Goal: Information Seeking & Learning: Learn about a topic

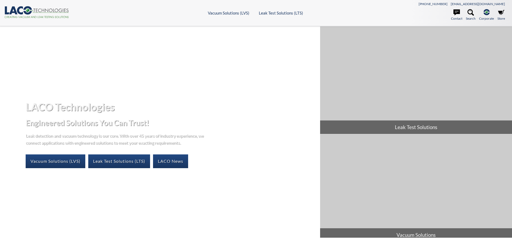
select select "Language Translate Widget"
click at [138, 166] on link "Leak Test Solutions (LTS)" at bounding box center [119, 161] width 62 height 13
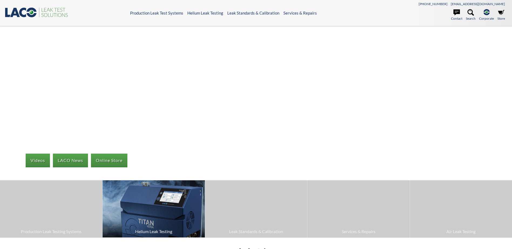
select select "Language Translate Widget"
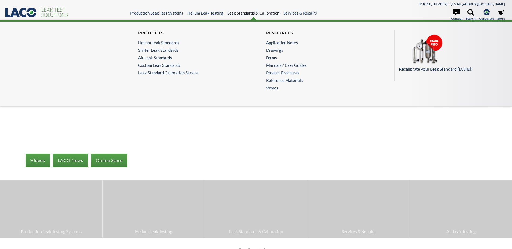
click at [271, 11] on link "Leak Standards & Calibration" at bounding box center [253, 13] width 52 height 5
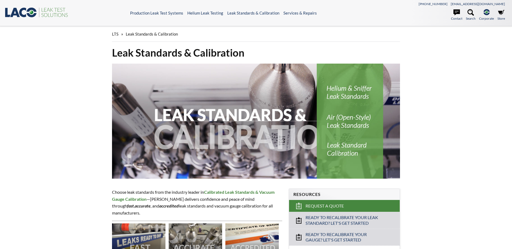
select select "Language Translate Widget"
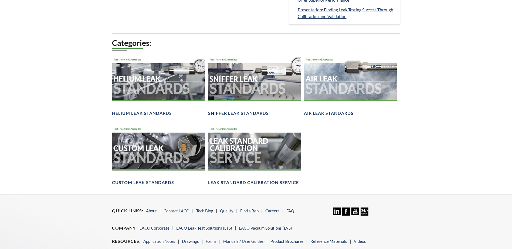
scroll to position [351, 0]
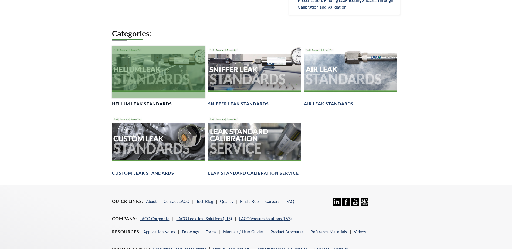
click at [143, 84] on div at bounding box center [158, 72] width 93 height 52
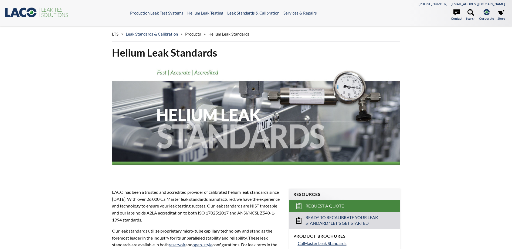
click at [467, 12] on icon at bounding box center [470, 12] width 6 height 6
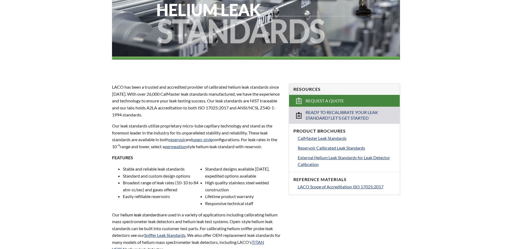
scroll to position [108, 0]
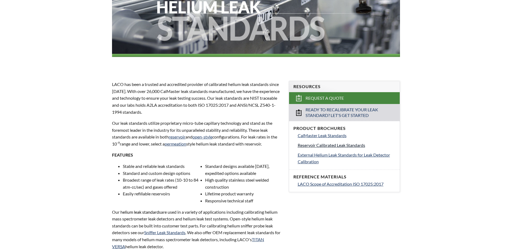
click at [306, 148] on span "Reservoir Calibrated Leak Standards" at bounding box center [331, 145] width 67 height 5
click at [305, 160] on span "External Helium Leak Standards for Leak Detector Calibration" at bounding box center [344, 158] width 92 height 12
click at [318, 138] on span "CalMaster Leak Standards" at bounding box center [322, 135] width 49 height 5
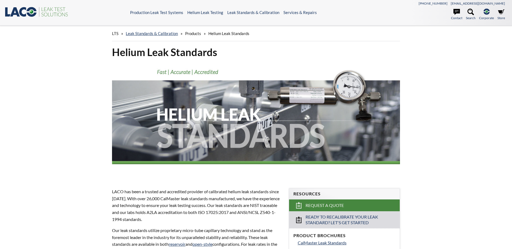
scroll to position [0, 0]
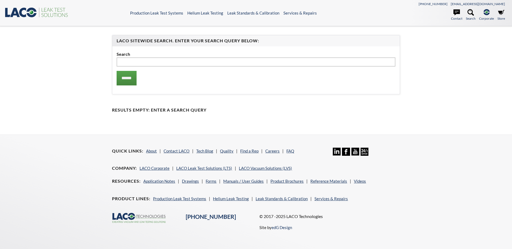
click at [182, 63] on input "text" at bounding box center [256, 61] width 278 height 9
type input "********"
click at [117, 71] on input "******" at bounding box center [127, 78] width 20 height 15
type input "*******"
click at [117, 71] on input "******" at bounding box center [127, 78] width 20 height 15
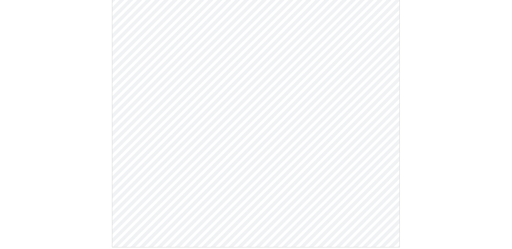
scroll to position [81, 0]
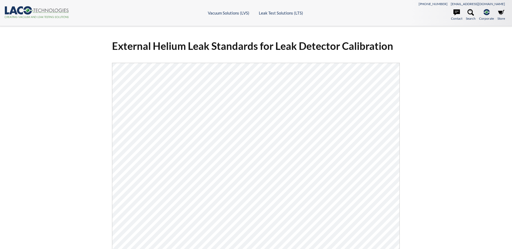
select select "Language Translate Widget"
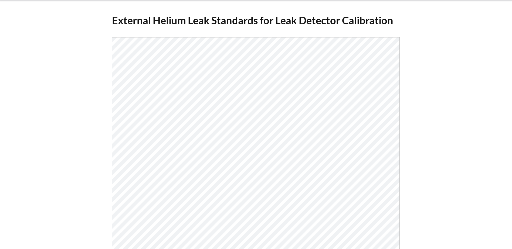
scroll to position [57, 0]
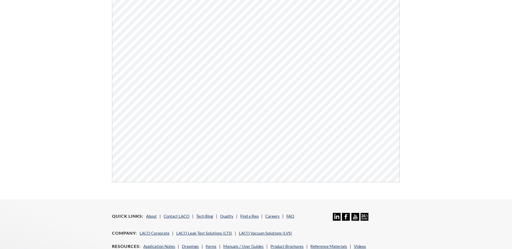
scroll to position [27, 0]
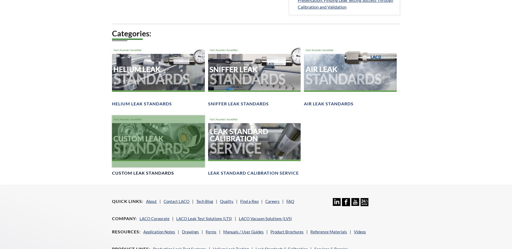
click at [136, 163] on div at bounding box center [158, 141] width 93 height 52
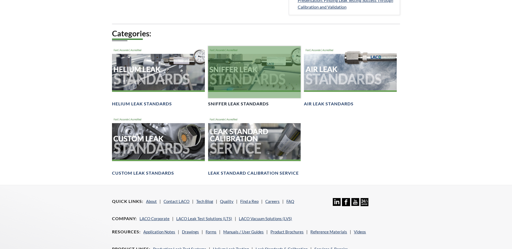
click at [236, 97] on div at bounding box center [254, 72] width 93 height 52
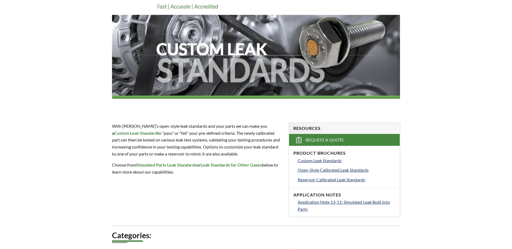
scroll to position [54, 0]
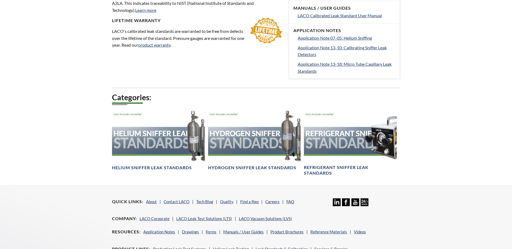
scroll to position [297, 0]
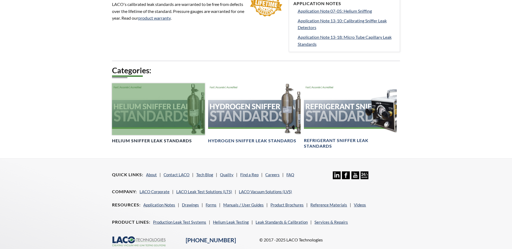
click at [117, 144] on h4 "Helium Sniffer Leak Standards" at bounding box center [152, 141] width 80 height 6
